Goal: Task Accomplishment & Management: Use online tool/utility

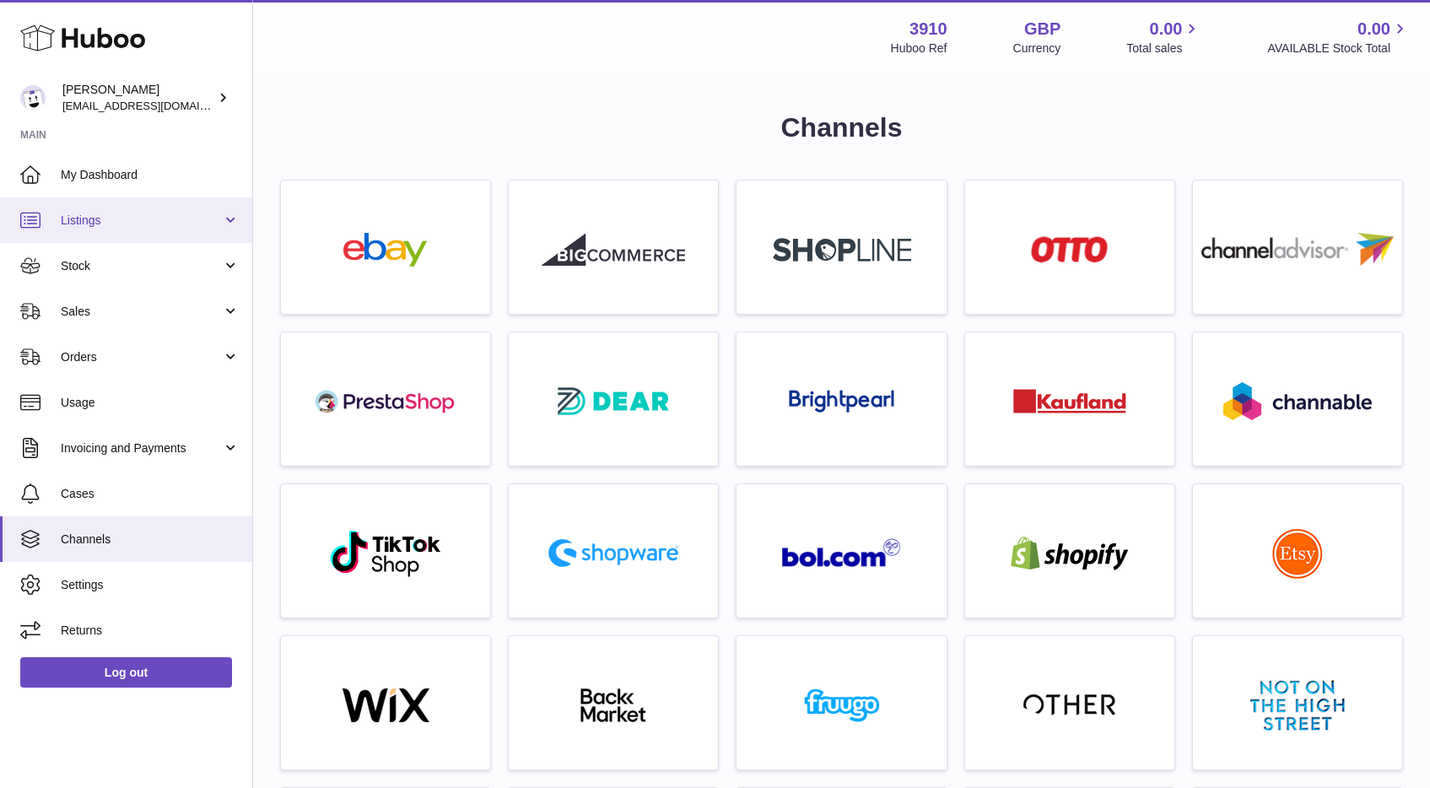
click at [119, 230] on link "Listings" at bounding box center [126, 220] width 252 height 46
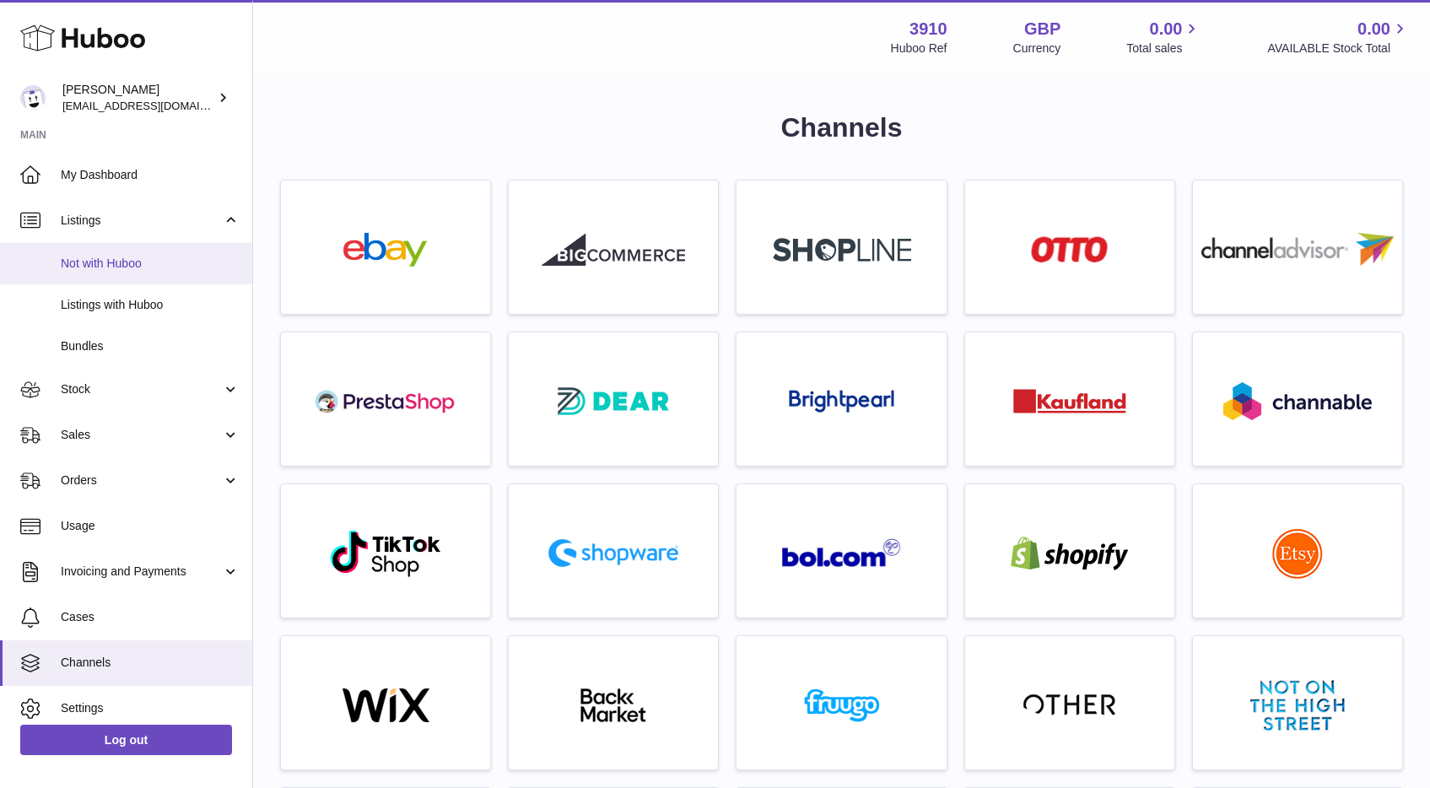
click at [116, 262] on span "Not with Huboo" at bounding box center [150, 264] width 179 height 16
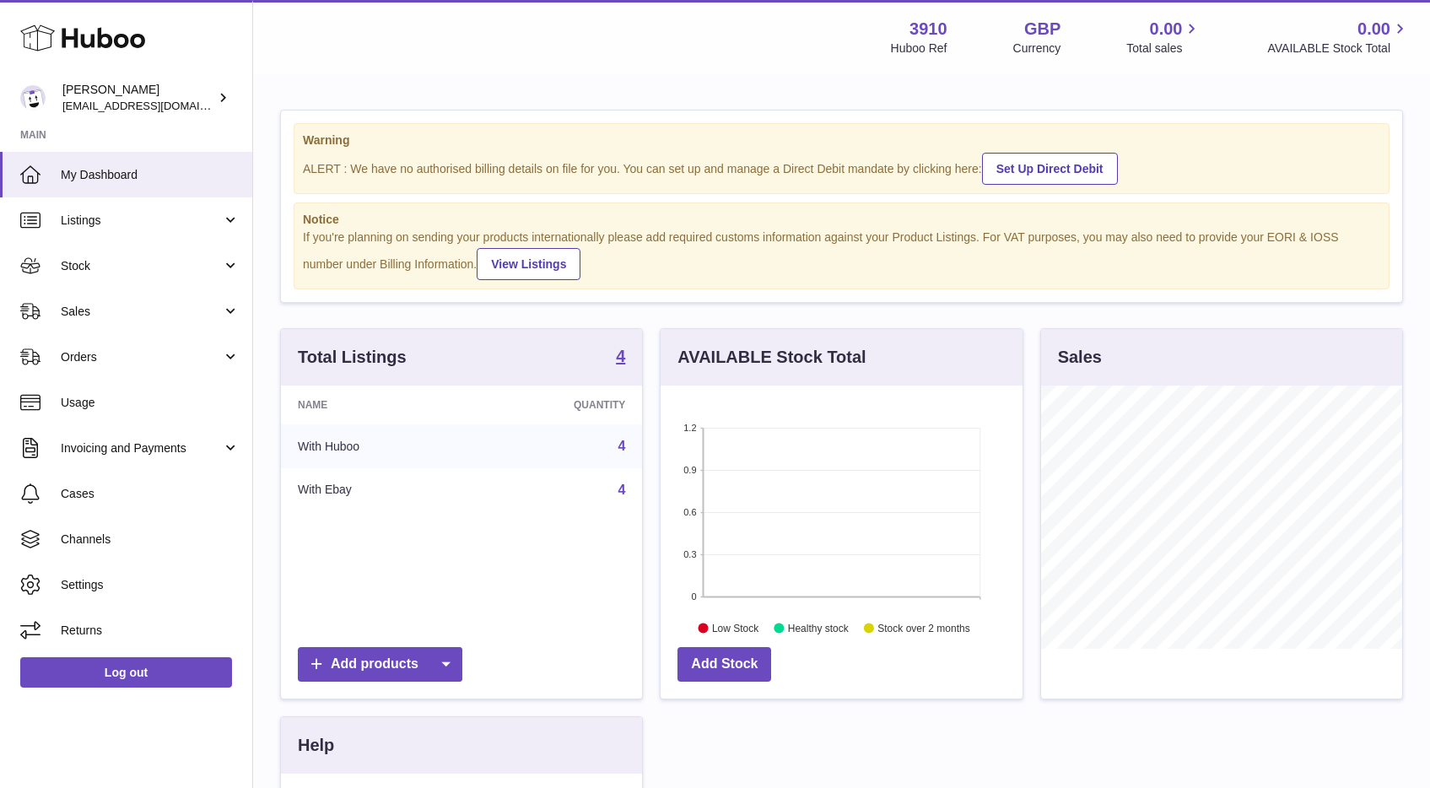
scroll to position [263, 361]
click at [146, 219] on span "Listings" at bounding box center [141, 221] width 161 height 16
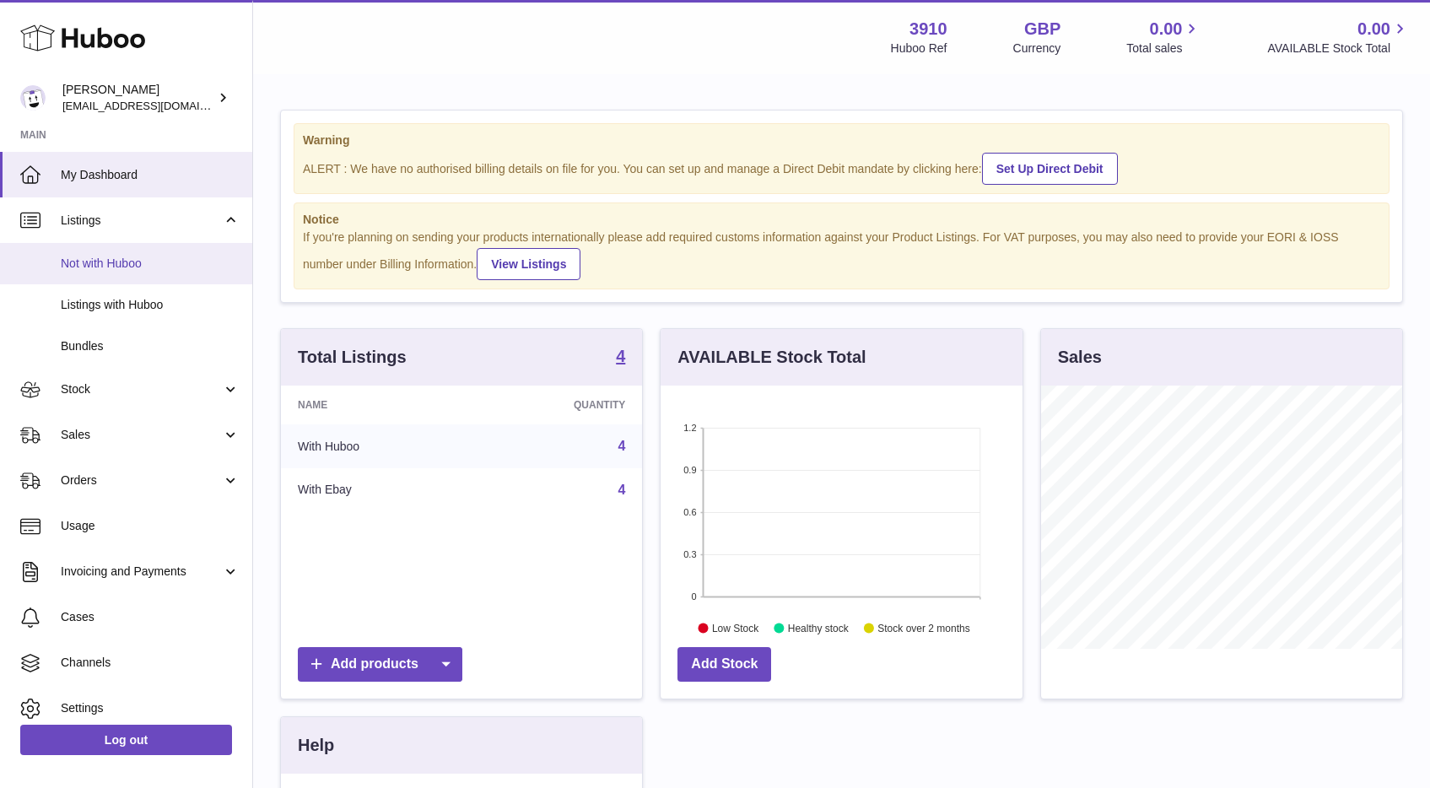
click at [142, 258] on span "Not with Huboo" at bounding box center [150, 264] width 179 height 16
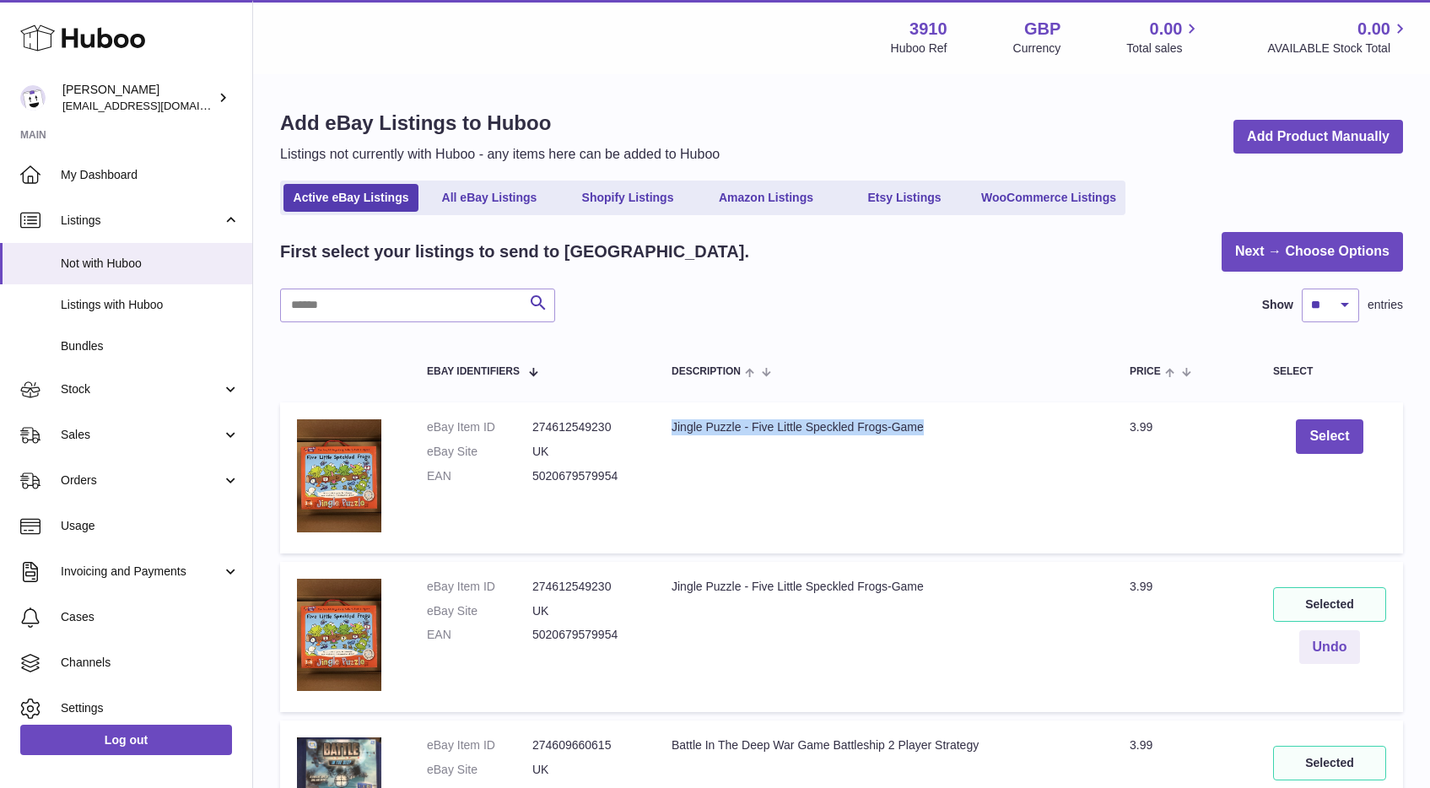
drag, startPoint x: 837, startPoint y: 430, endPoint x: 667, endPoint y: 428, distance: 169.6
click at [667, 428] on td "Description Jingle Puzzle - Five Little Speckled Frogs-Game" at bounding box center [884, 478] width 458 height 150
copy div "Jingle Puzzle - Five Little Speckled Frogs-Game"
drag, startPoint x: 906, startPoint y: 586, endPoint x: 671, endPoint y: 584, distance: 235.4
click at [672, 585] on div "Jingle Puzzle - Five Little Speckled Frogs-Game" at bounding box center [884, 587] width 424 height 16
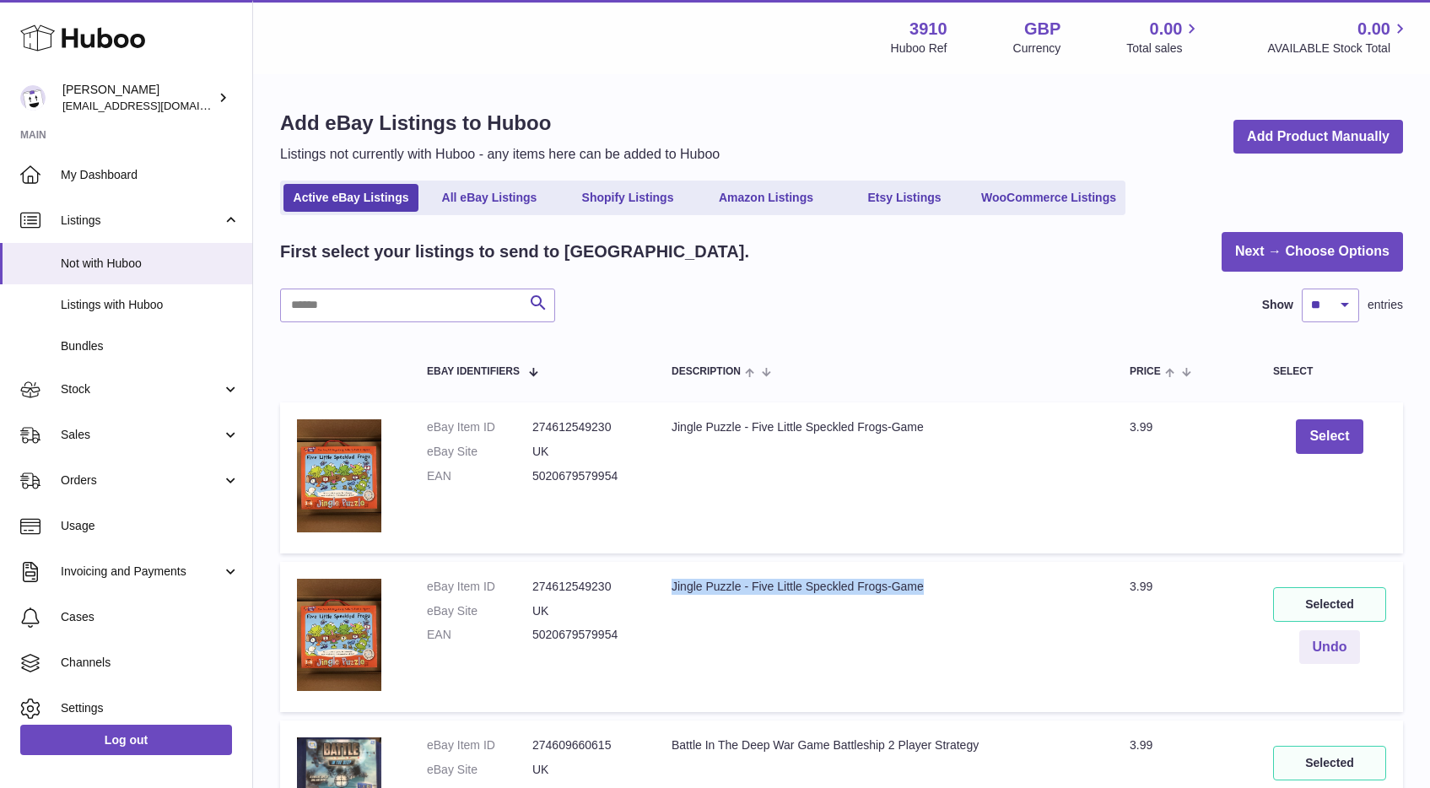
copy div "Jingle Puzzle - Five Little Speckled Frogs-Game"
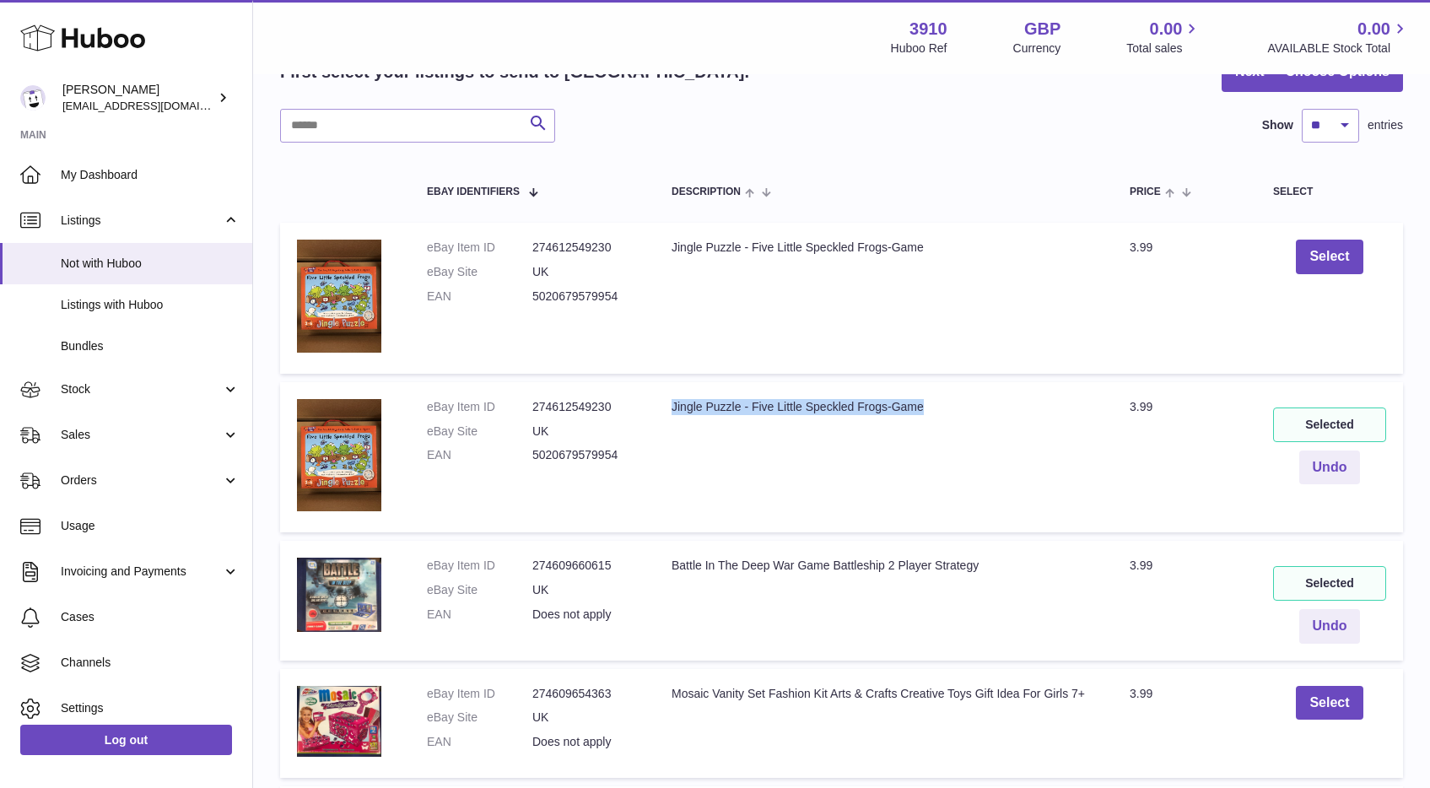
scroll to position [213, 0]
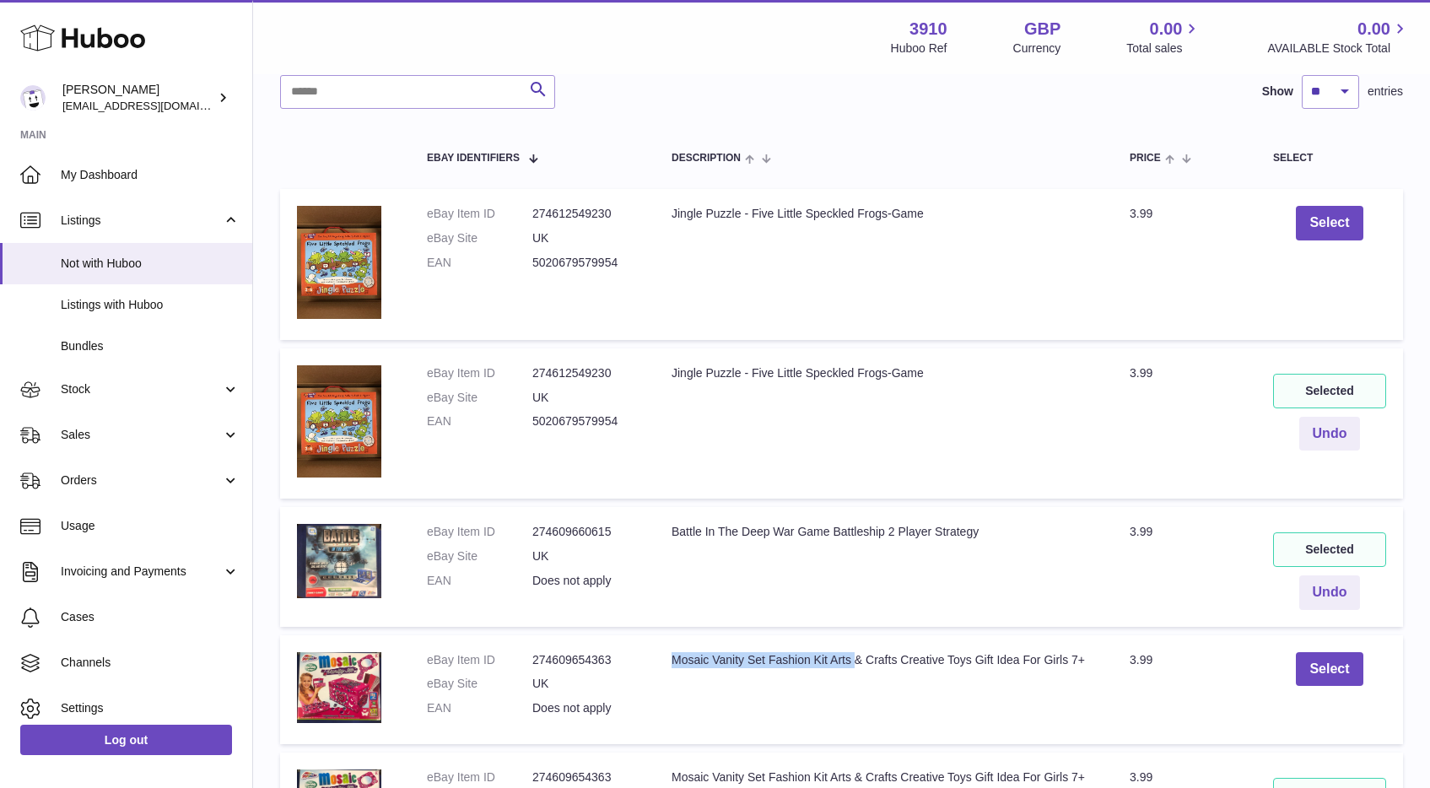
drag, startPoint x: 705, startPoint y: 658, endPoint x: 854, endPoint y: 658, distance: 149.4
click at [854, 657] on div "Mosaic Vanity Set Fashion Kit Arts & Crafts Creative Toys Gift Idea For Girls 7+" at bounding box center [884, 660] width 424 height 16
copy div "Mosaic Vanity Set Fashion Kit Arts"
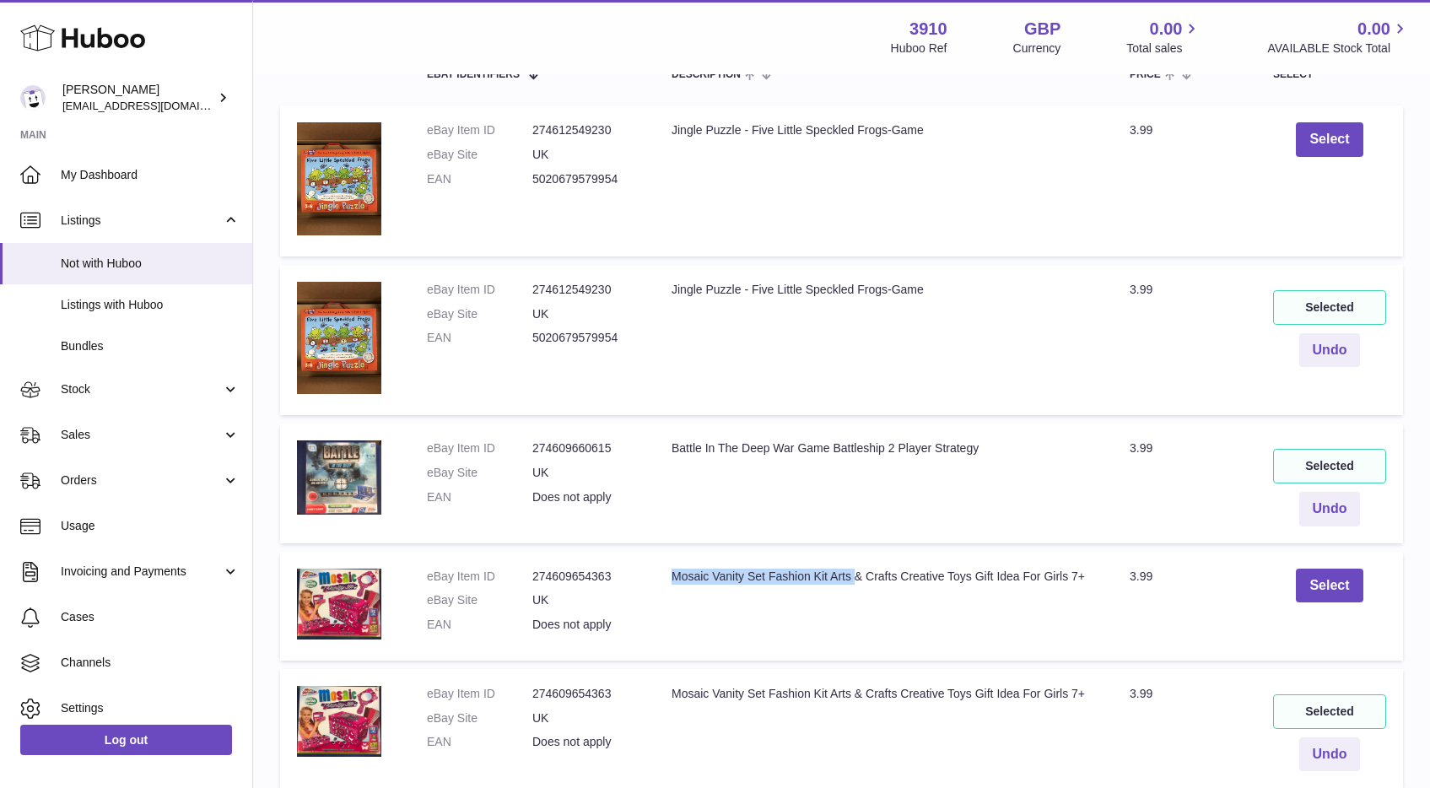
scroll to position [410, 0]
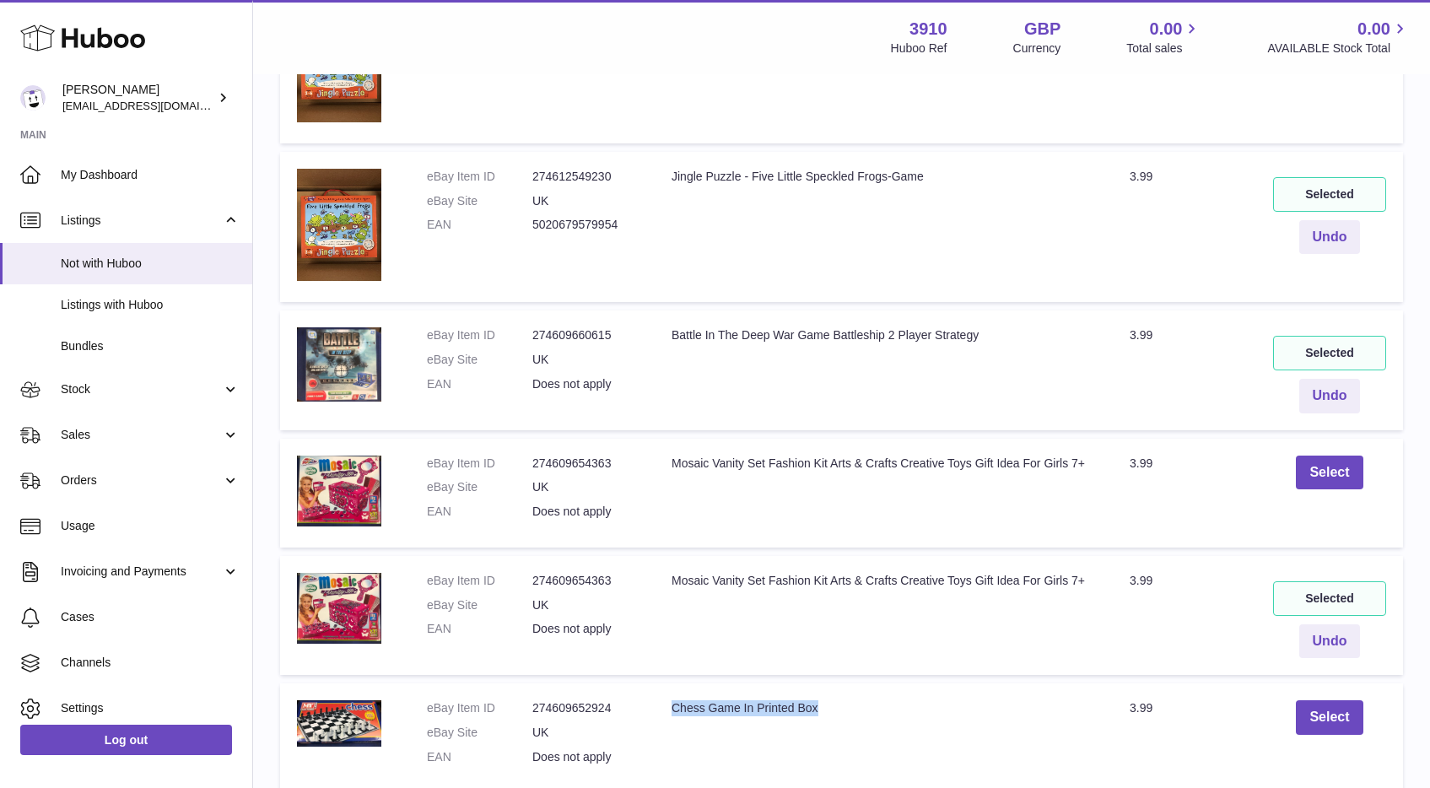
drag, startPoint x: 734, startPoint y: 709, endPoint x: 674, endPoint y: 710, distance: 59.9
click at [675, 710] on div "Chess Game In Printed Box" at bounding box center [884, 708] width 424 height 16
copy div "Chess Game In Printed Box"
